Goal: Task Accomplishment & Management: Use online tool/utility

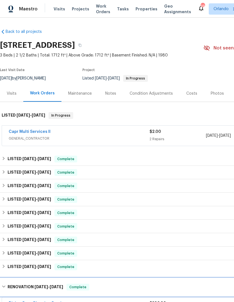
scroll to position [0, 8]
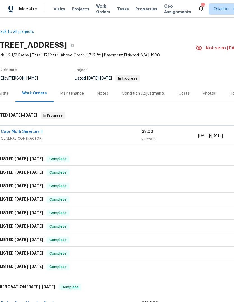
click at [100, 11] on span "Work Orders" at bounding box center [103, 8] width 14 height 11
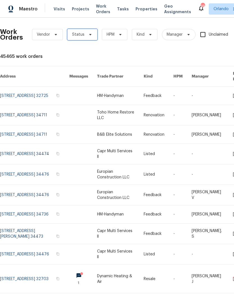
click at [88, 32] on span "Status" at bounding box center [82, 34] width 30 height 11
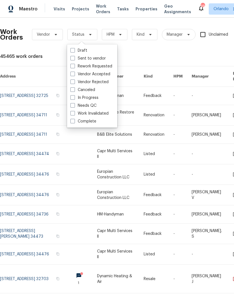
click at [71, 106] on span at bounding box center [72, 105] width 4 height 4
click at [71, 106] on input "Needs QC" at bounding box center [72, 105] width 4 height 4
checkbox input "true"
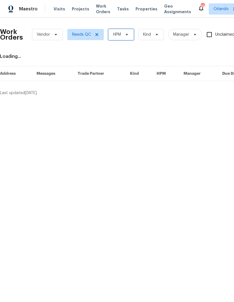
click at [119, 35] on span "HPM" at bounding box center [117, 35] width 8 height 6
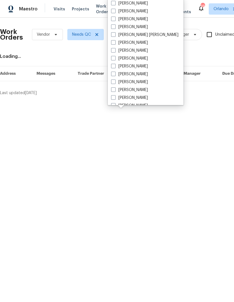
click at [116, 10] on label "[PERSON_NAME]" at bounding box center [129, 11] width 37 height 6
click at [115, 10] on input "[PERSON_NAME]" at bounding box center [113, 10] width 4 height 4
checkbox input "true"
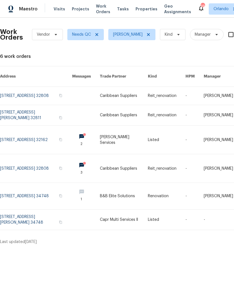
click at [22, 194] on link at bounding box center [36, 196] width 72 height 26
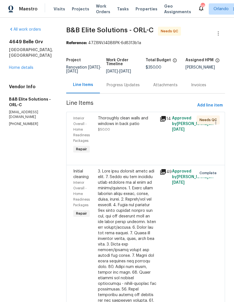
click at [143, 121] on div "Thoroughly clean walls and windows in back patio" at bounding box center [127, 120] width 58 height 11
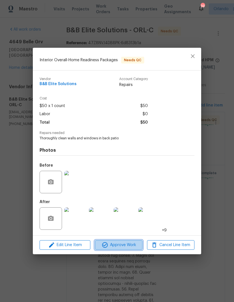
click at [127, 242] on span "Approve Work" at bounding box center [119, 244] width 44 height 7
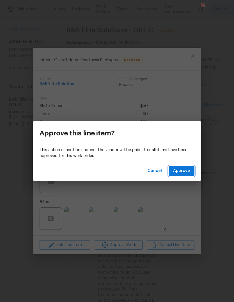
click at [192, 169] on button "Approve" at bounding box center [182, 171] width 26 height 10
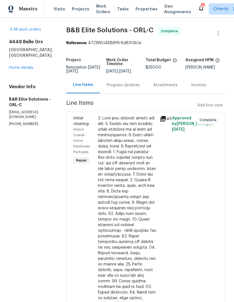
click at [17, 66] on link "Home details" at bounding box center [21, 68] width 24 height 4
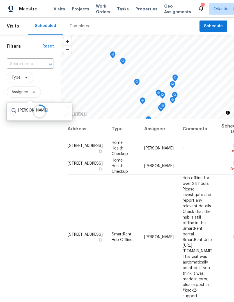
type input "Caleb hurst"
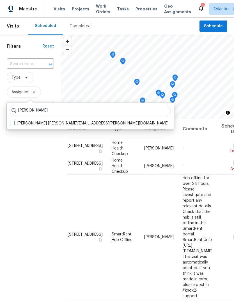
click at [16, 124] on label "Caleb Hurst caleb.hurst@opendoor.com" at bounding box center [89, 123] width 159 height 6
click at [14, 124] on input "Caleb Hurst caleb.hurst@opendoor.com" at bounding box center [12, 122] width 4 height 4
checkbox input "true"
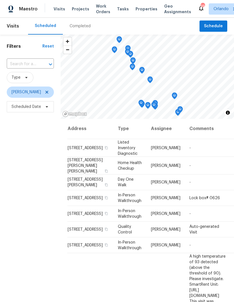
click at [29, 189] on div "Filters Reset ​ Type Caleb Hurst Scheduled Date" at bounding box center [30, 197] width 61 height 325
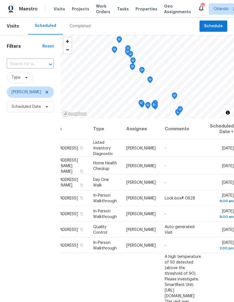
scroll to position [0, 50]
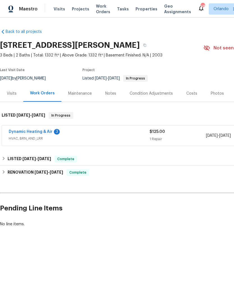
click at [20, 131] on link "Dynamic Heating & Air" at bounding box center [31, 132] width 44 height 4
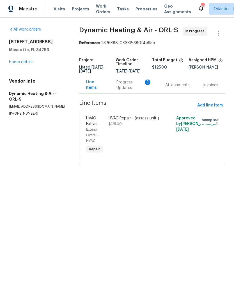
click at [130, 87] on div "Progress Updates 3" at bounding box center [133, 84] width 35 height 11
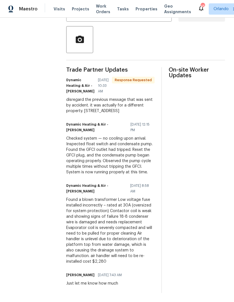
scroll to position [21, 0]
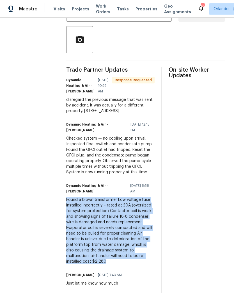
copy div "Found a blown transformer Low voltage fuse installed incorrectly – rated at 30A…"
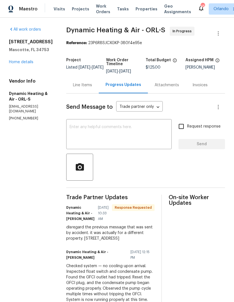
scroll to position [0, 0]
click at [84, 88] on div "Line Items" at bounding box center [82, 85] width 19 height 6
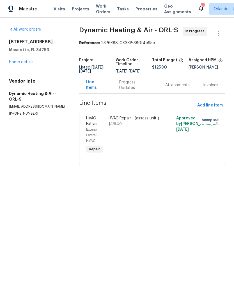
click at [115, 125] on span "$125.00" at bounding box center [115, 123] width 13 height 3
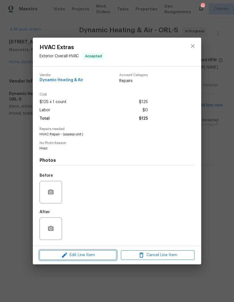
click at [72, 252] on button "Edit Line Item" at bounding box center [78, 255] width 77 height 10
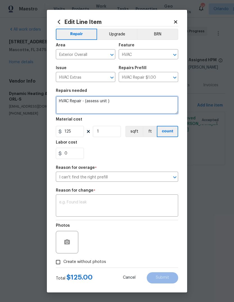
click at [113, 106] on textarea "HVAC Repair - (assess unit )" at bounding box center [117, 105] width 122 height 18
paste textarea "Found a blown transformer Low voltage fuse installed incorrectly – rated at 30A…"
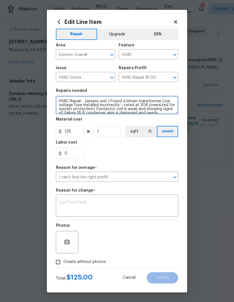
scroll to position [24, 0]
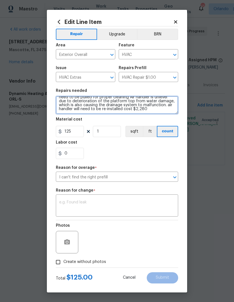
type textarea "HVAC Repair - (assess unit ) Found a blown transformer Low voltage fuse install…"
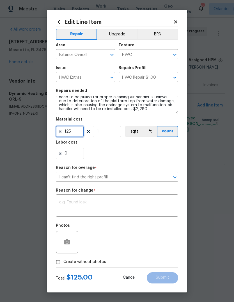
click at [70, 131] on input "125" at bounding box center [70, 131] width 28 height 11
type input "2280"
click at [104, 148] on div "0" at bounding box center [117, 153] width 122 height 11
click at [65, 204] on textarea at bounding box center [117, 206] width 116 height 12
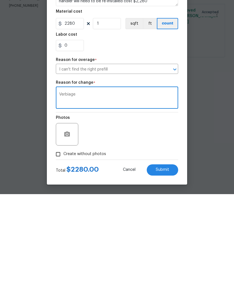
type textarea "Verbiage"
click at [167, 272] on button "Submit" at bounding box center [162, 277] width 31 height 11
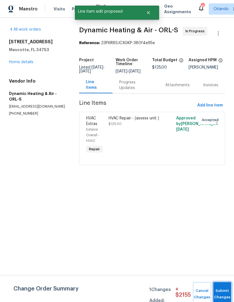
click at [220, 293] on span "Submit Changes" at bounding box center [222, 293] width 12 height 13
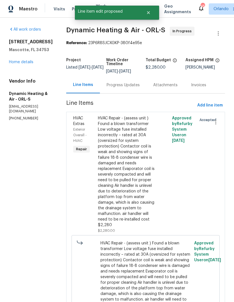
click at [119, 88] on div "Progress Updates" at bounding box center [123, 85] width 33 height 6
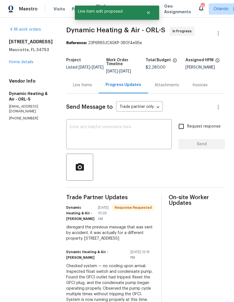
click at [111, 140] on textarea at bounding box center [119, 135] width 99 height 20
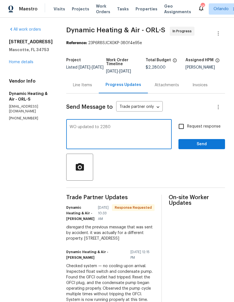
type textarea "WO updated to 2280"
click at [210, 148] on span "Send" at bounding box center [202, 144] width 38 height 7
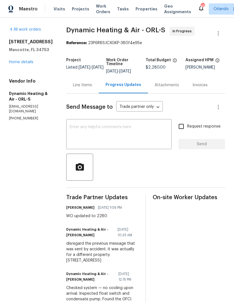
click at [14, 62] on link "Home details" at bounding box center [21, 62] width 24 height 4
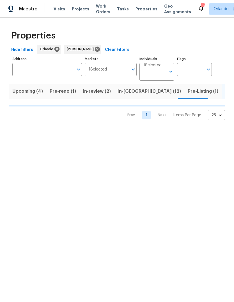
click at [22, 90] on span "Upcoming (4)" at bounding box center [27, 91] width 31 height 8
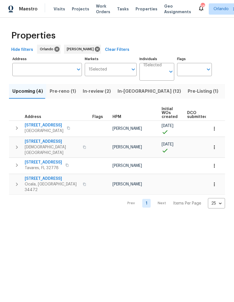
click at [37, 160] on span "[STREET_ADDRESS]" at bounding box center [43, 162] width 37 height 6
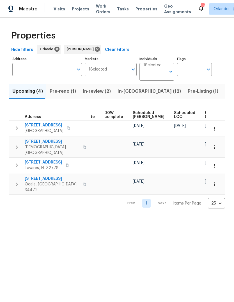
scroll to position [0, 141]
click at [205, 112] on span "Ready Date" at bounding box center [211, 115] width 12 height 8
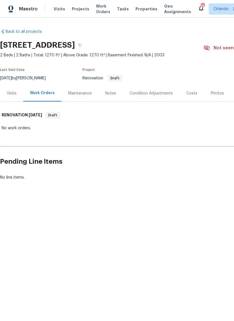
click at [13, 97] on div "Visits" at bounding box center [11, 93] width 23 height 17
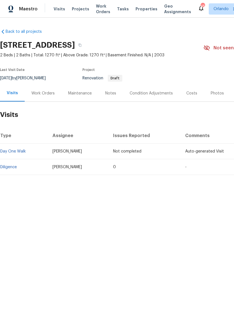
click at [8, 166] on link "Diligence" at bounding box center [8, 167] width 17 height 4
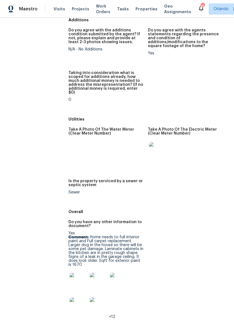
scroll to position [828, 0]
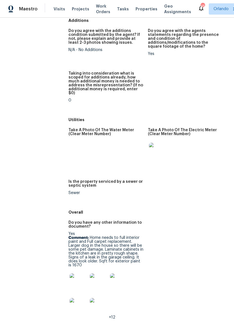
click at [74, 274] on img at bounding box center [79, 283] width 18 height 18
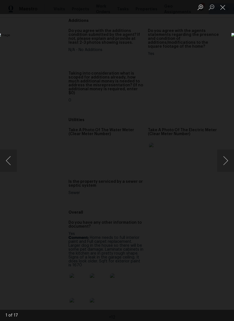
click at [221, 163] on button "Next image" at bounding box center [225, 161] width 17 height 22
click at [224, 162] on button "Next image" at bounding box center [225, 161] width 17 height 22
click at [223, 10] on button "Close lightbox" at bounding box center [222, 7] width 11 height 10
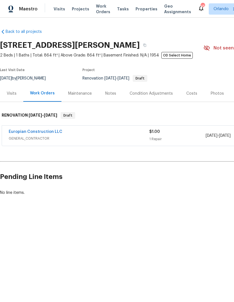
click at [15, 94] on div "Visits" at bounding box center [12, 94] width 10 height 6
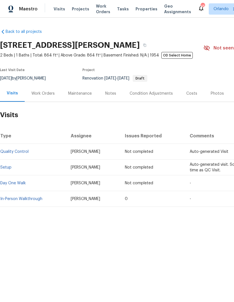
click at [36, 197] on link "In-Person Walkthrough" at bounding box center [21, 199] width 42 height 4
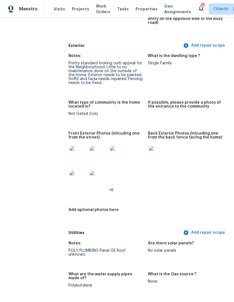
scroll to position [239, 0]
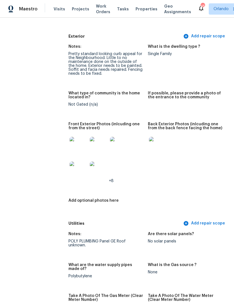
click at [96, 162] on img at bounding box center [99, 170] width 18 height 18
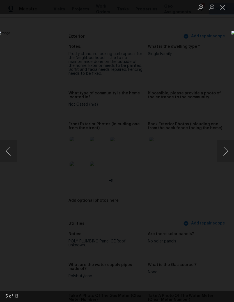
click at [220, 8] on button "Close lightbox" at bounding box center [222, 7] width 11 height 10
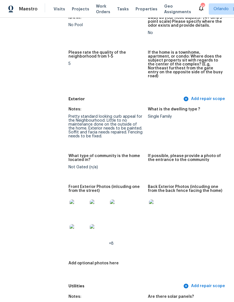
scroll to position [168, 0]
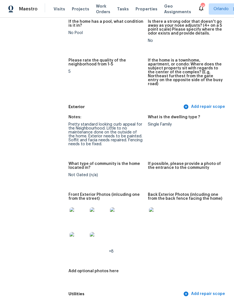
click at [75, 207] on img at bounding box center [79, 216] width 18 height 18
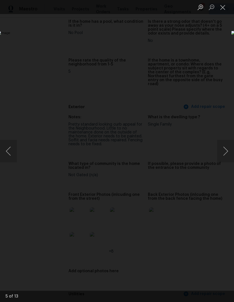
click at [223, 9] on button "Close lightbox" at bounding box center [222, 7] width 11 height 10
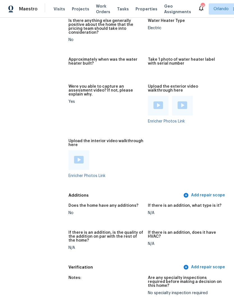
scroll to position [1106, 0]
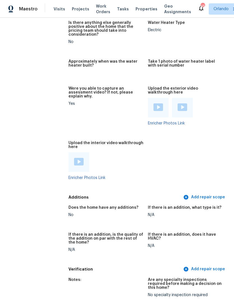
click at [153, 98] on div at bounding box center [158, 108] width 21 height 20
click at [158, 103] on img at bounding box center [158, 107] width 10 height 8
click at [182, 103] on img at bounding box center [183, 107] width 10 height 8
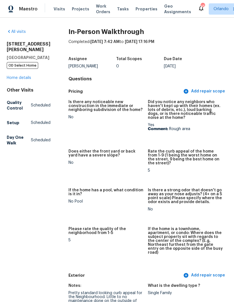
scroll to position [0, 0]
